Goal: Book appointment/travel/reservation

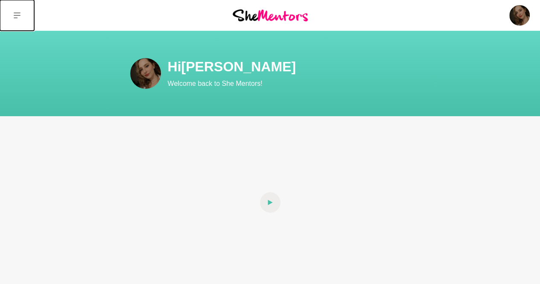
click at [21, 16] on button at bounding box center [17, 15] width 34 height 31
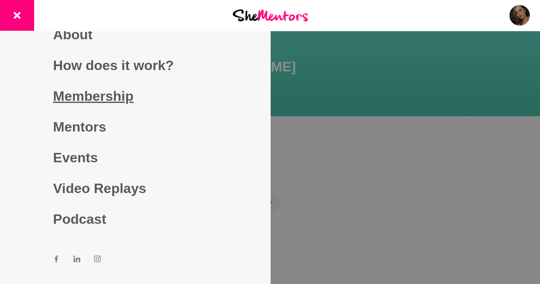
click at [53, 90] on link "Membership" at bounding box center [135, 96] width 164 height 31
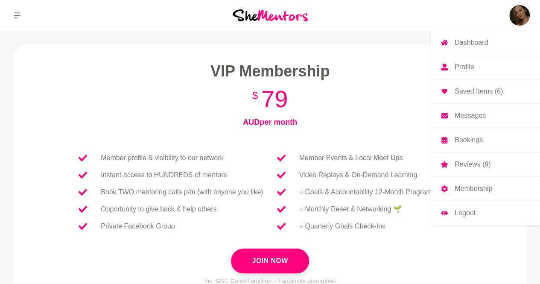
click at [514, 12] on img at bounding box center [519, 15] width 20 height 20
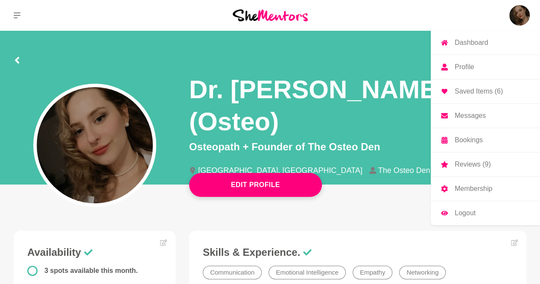
click at [445, 190] on icon at bounding box center [444, 188] width 7 height 7
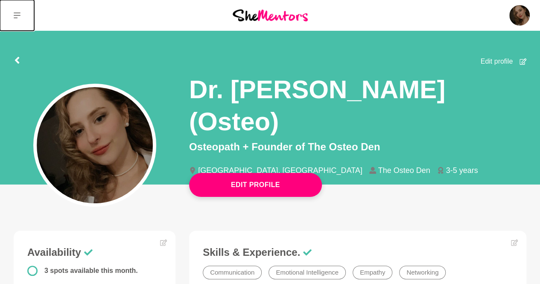
click at [19, 13] on icon at bounding box center [17, 15] width 7 height 7
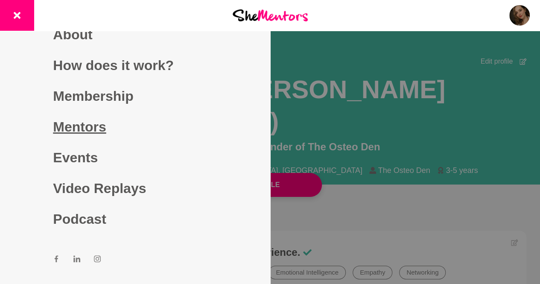
click at [61, 129] on link "Mentors" at bounding box center [135, 126] width 164 height 31
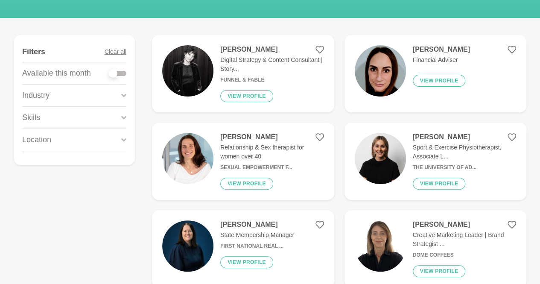
scroll to position [107, 0]
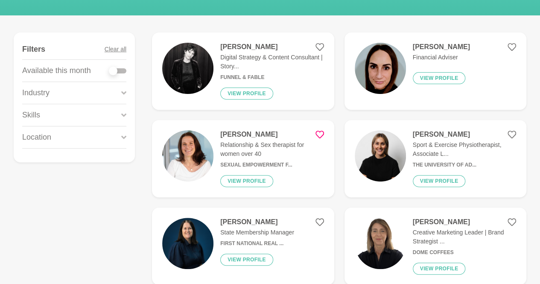
click at [320, 131] on icon at bounding box center [319, 134] width 9 height 9
click at [320, 134] on icon at bounding box center [319, 134] width 9 height 9
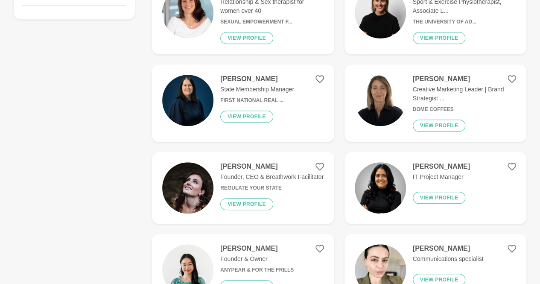
scroll to position [122, 0]
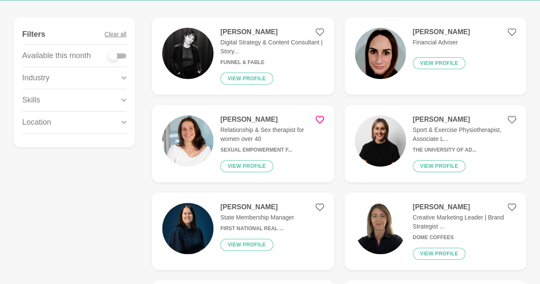
click at [318, 120] on icon at bounding box center [319, 119] width 9 height 9
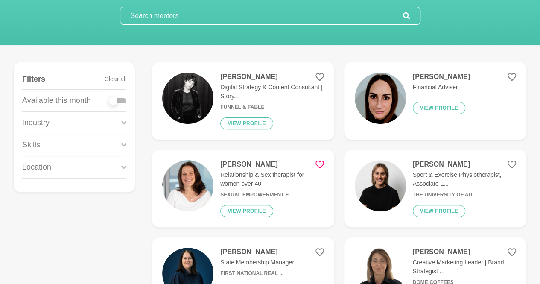
scroll to position [0, 0]
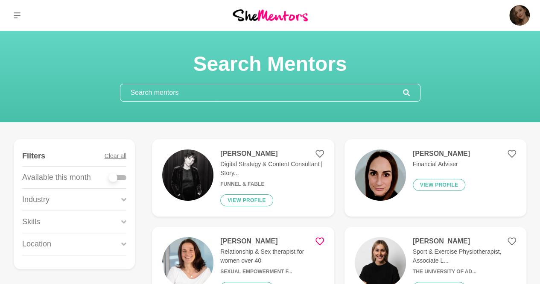
click at [266, 99] on input "text" at bounding box center [261, 92] width 283 height 17
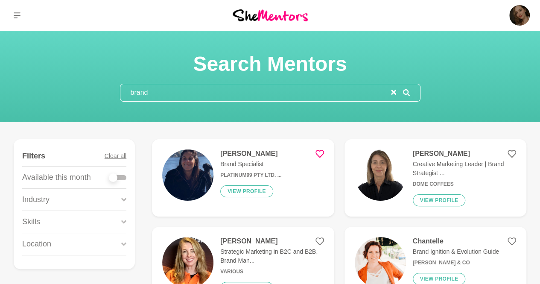
type input "brand"
click at [257, 158] on div "Praveen Vaswani Brand Specialist Platinum99 Pty Ltd. ... View profile" at bounding box center [247, 177] width 68 height 57
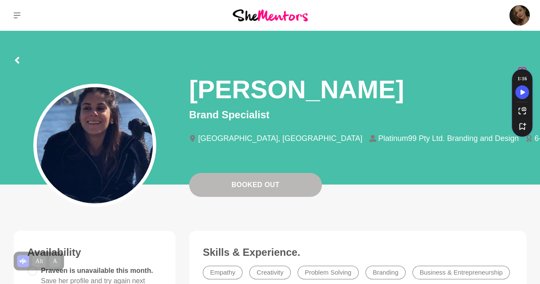
click at [26, 54] on div at bounding box center [270, 58] width 513 height 15
click at [22, 57] on div at bounding box center [270, 58] width 513 height 15
click at [17, 58] on icon at bounding box center [17, 60] width 4 height 7
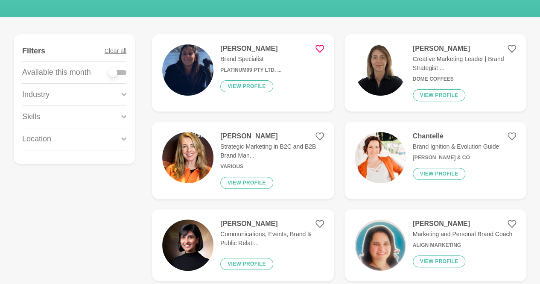
scroll to position [158, 0]
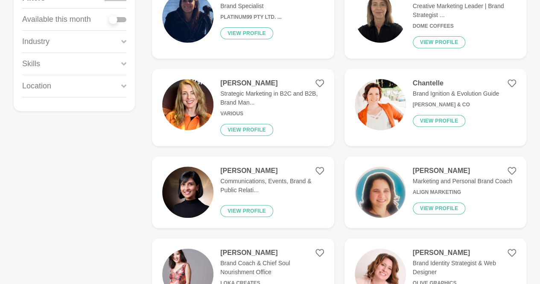
click at [384, 96] on img at bounding box center [380, 104] width 51 height 51
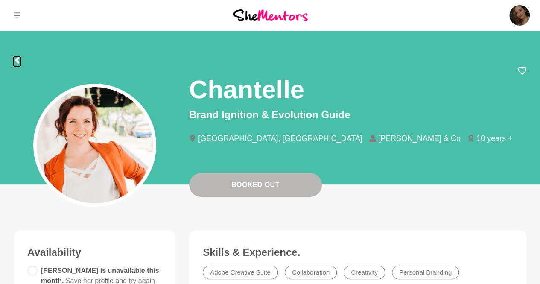
click at [17, 64] on icon at bounding box center [17, 60] width 7 height 7
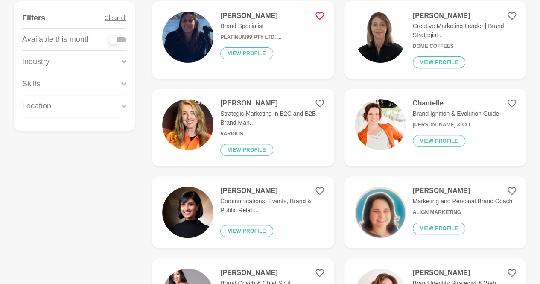
scroll to position [141, 0]
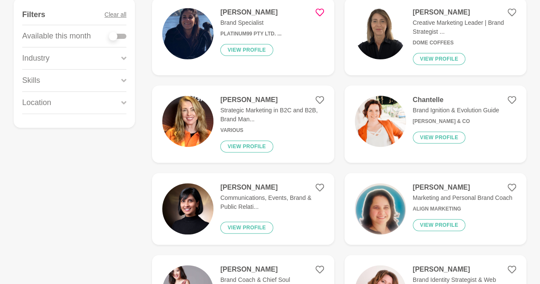
click at [391, 20] on img at bounding box center [380, 33] width 51 height 51
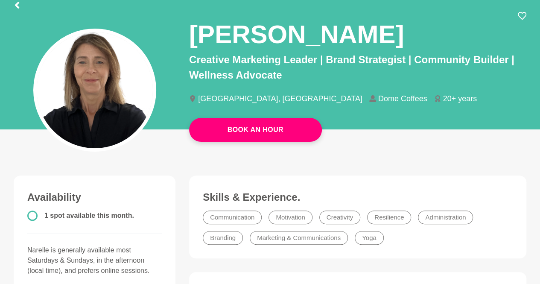
scroll to position [55, 0]
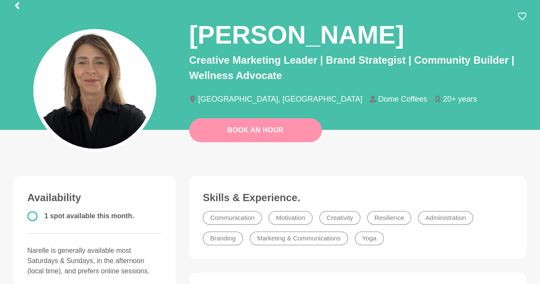
click at [280, 126] on link "Book An Hour" at bounding box center [255, 130] width 133 height 24
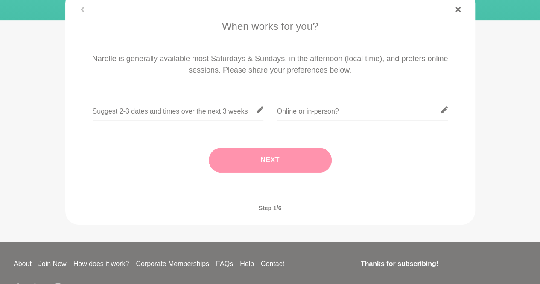
scroll to position [155, 0]
